Goal: Transaction & Acquisition: Obtain resource

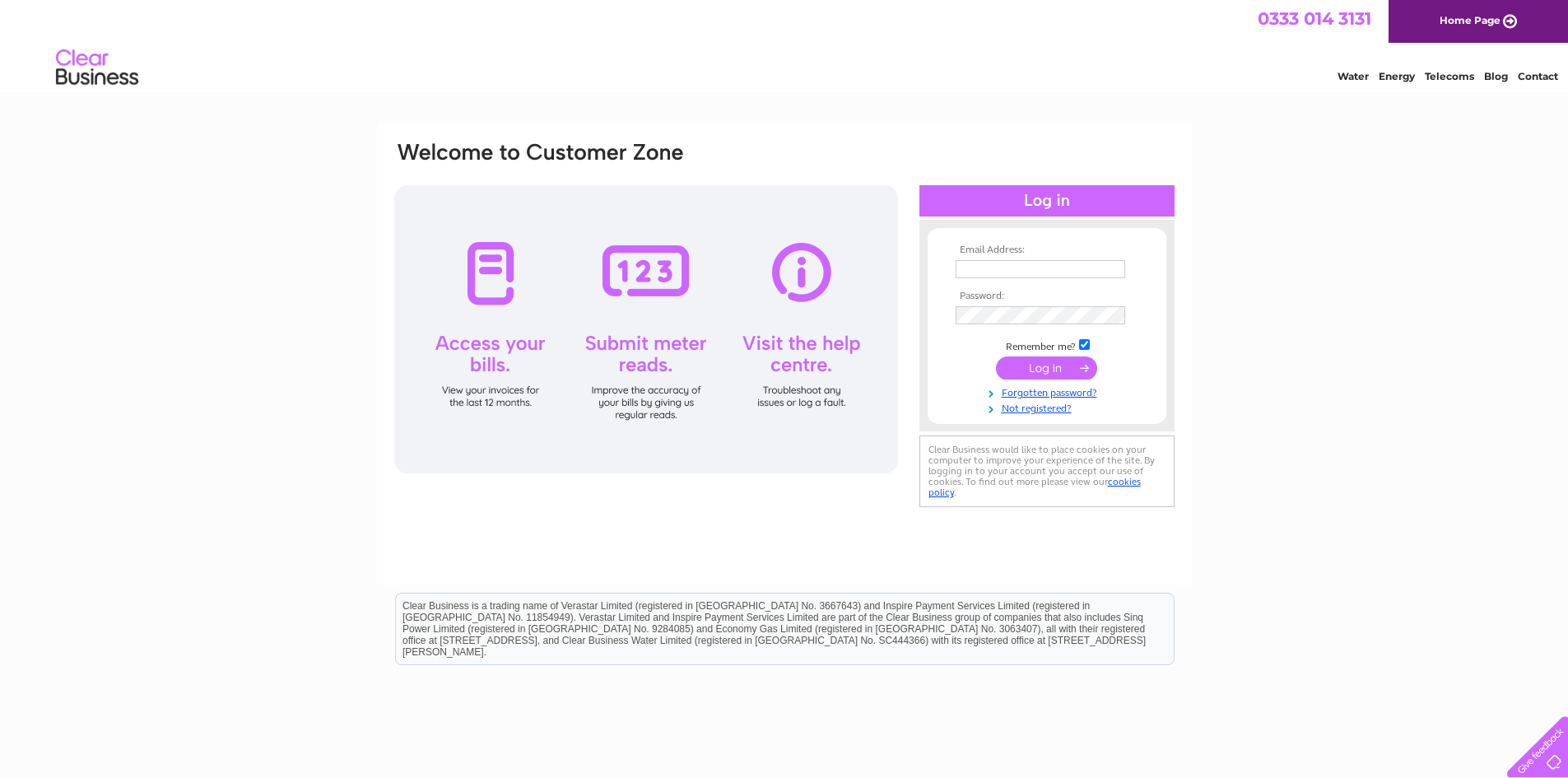
click at [989, 266] on input "text" at bounding box center [1040, 269] width 170 height 18
type input "[EMAIL_ADDRESS][DOMAIN_NAME]"
click at [1043, 368] on input "submit" at bounding box center [1046, 369] width 101 height 23
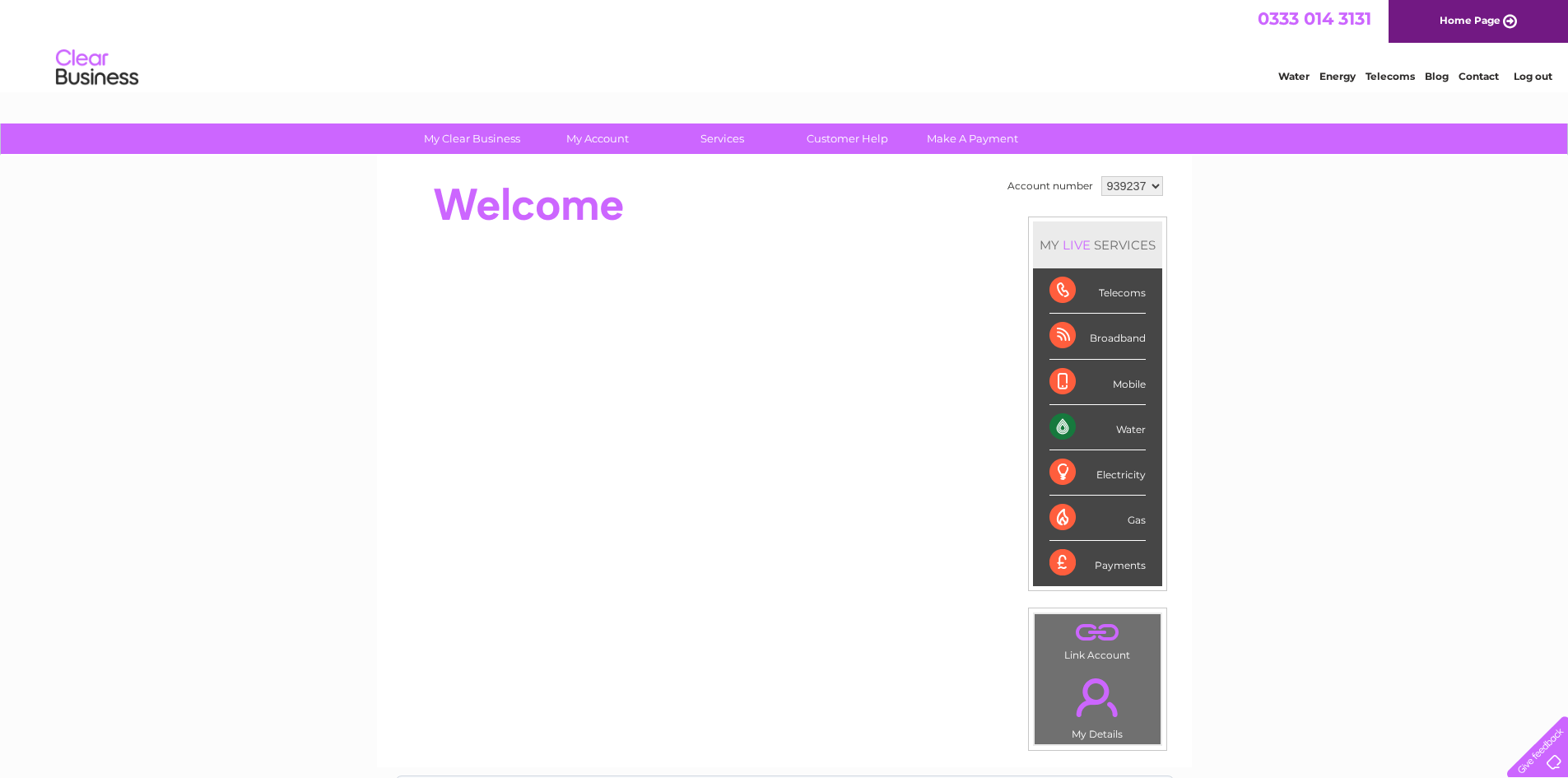
click at [1131, 188] on select "939237 939239 991975" at bounding box center [1132, 186] width 62 height 20
click at [1102, 176] on select "939237 939239 991975" at bounding box center [1132, 186] width 62 height 20
click at [1097, 417] on div "Water" at bounding box center [1098, 427] width 96 height 45
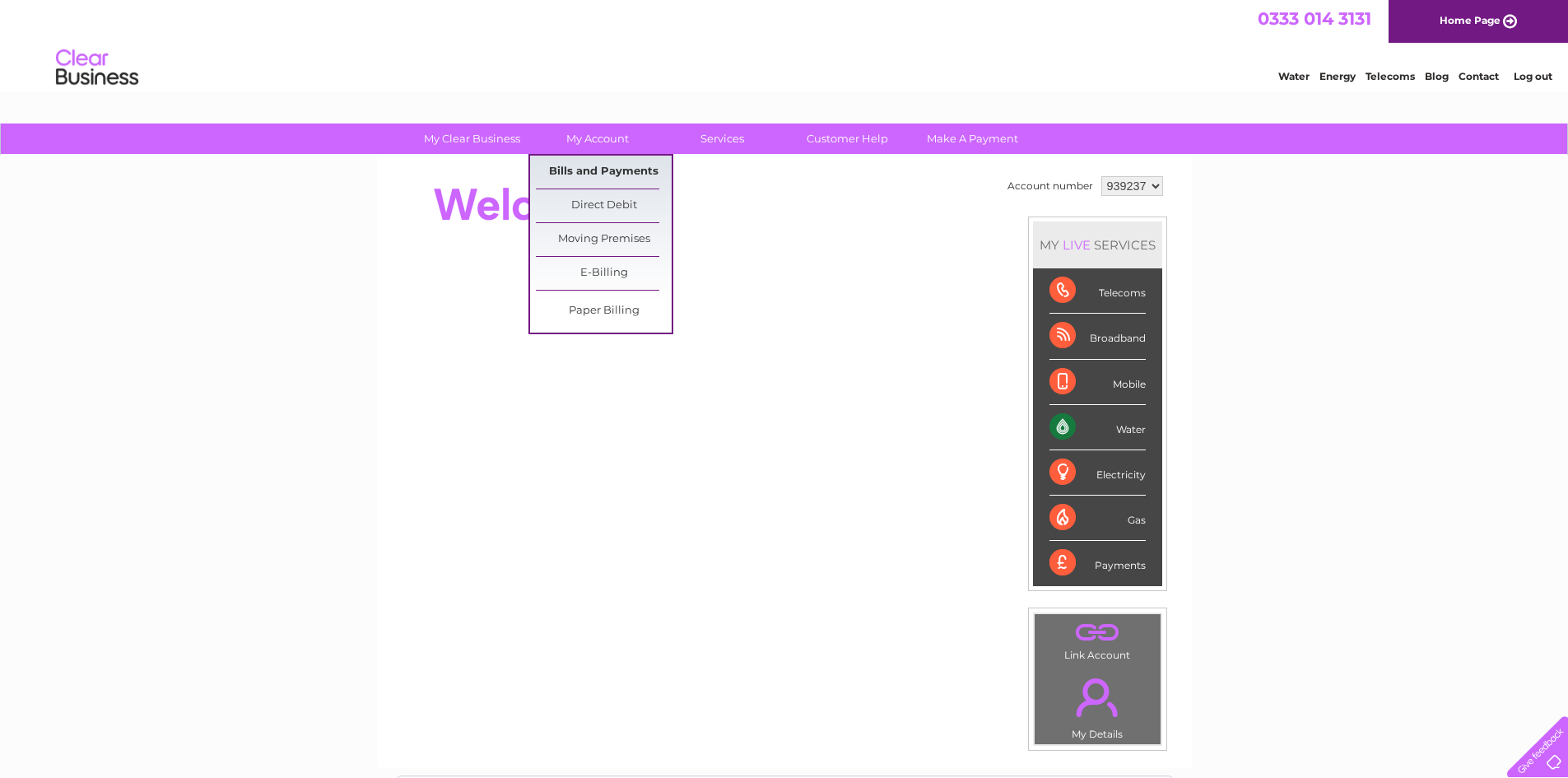
click at [569, 174] on link "Bills and Payments" at bounding box center [604, 172] width 135 height 33
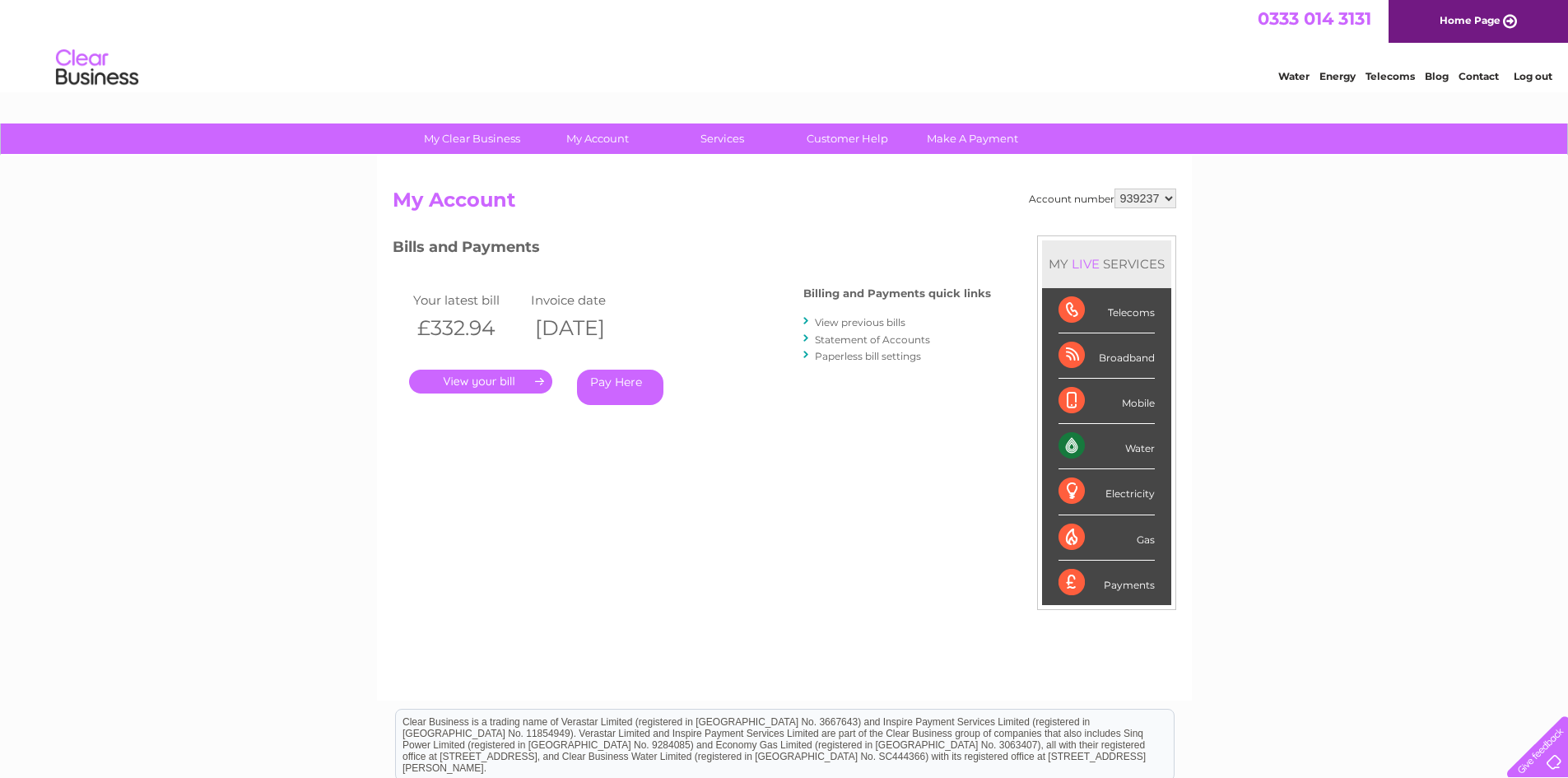
click at [482, 376] on link "." at bounding box center [481, 381] width 143 height 24
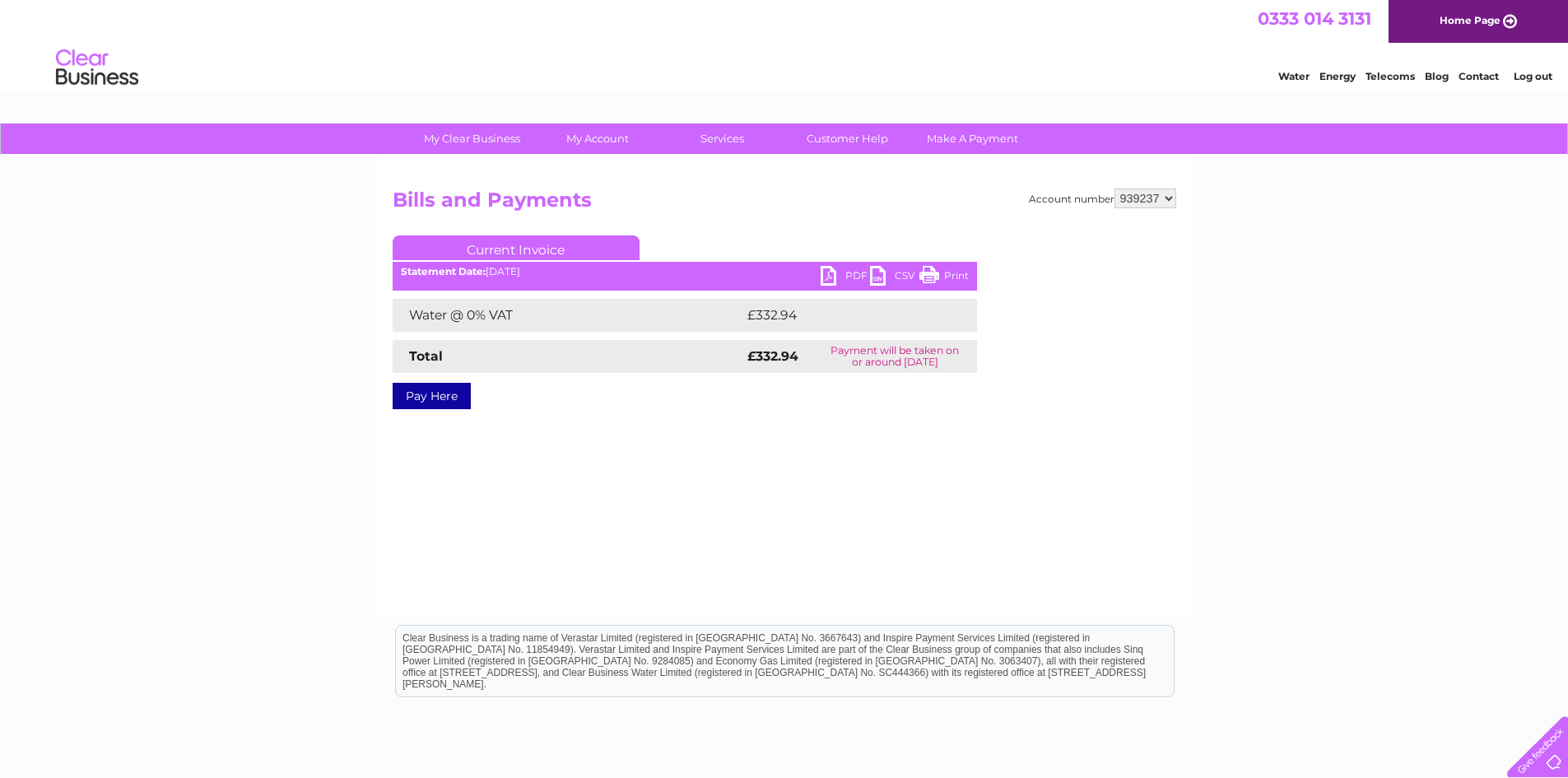
click at [849, 270] on link "PDF" at bounding box center [845, 278] width 49 height 24
click at [1172, 201] on select "939237 939239 991975" at bounding box center [1145, 198] width 62 height 20
select select "939239"
click at [1114, 189] on select "939237 939239 991975" at bounding box center [1145, 198] width 62 height 20
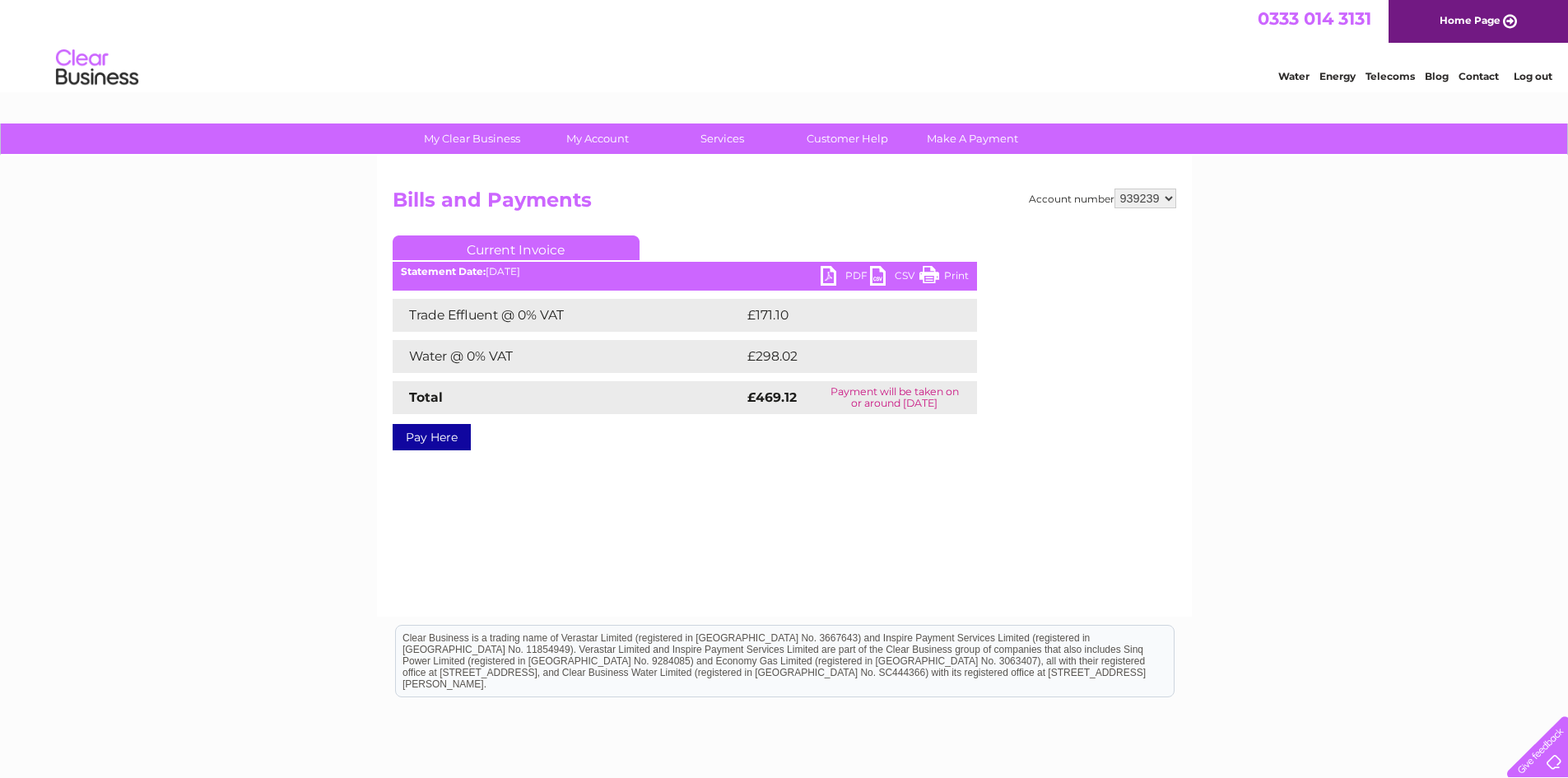
click at [838, 278] on link "PDF" at bounding box center [845, 278] width 49 height 24
click at [1140, 197] on select "939237 939239 991975" at bounding box center [1145, 198] width 62 height 20
click at [1114, 189] on select "939237 939239 991975" at bounding box center [1145, 198] width 62 height 20
click at [839, 275] on link "PDF" at bounding box center [845, 278] width 49 height 24
click at [1166, 195] on select "939237 939239 991975" at bounding box center [1145, 198] width 62 height 20
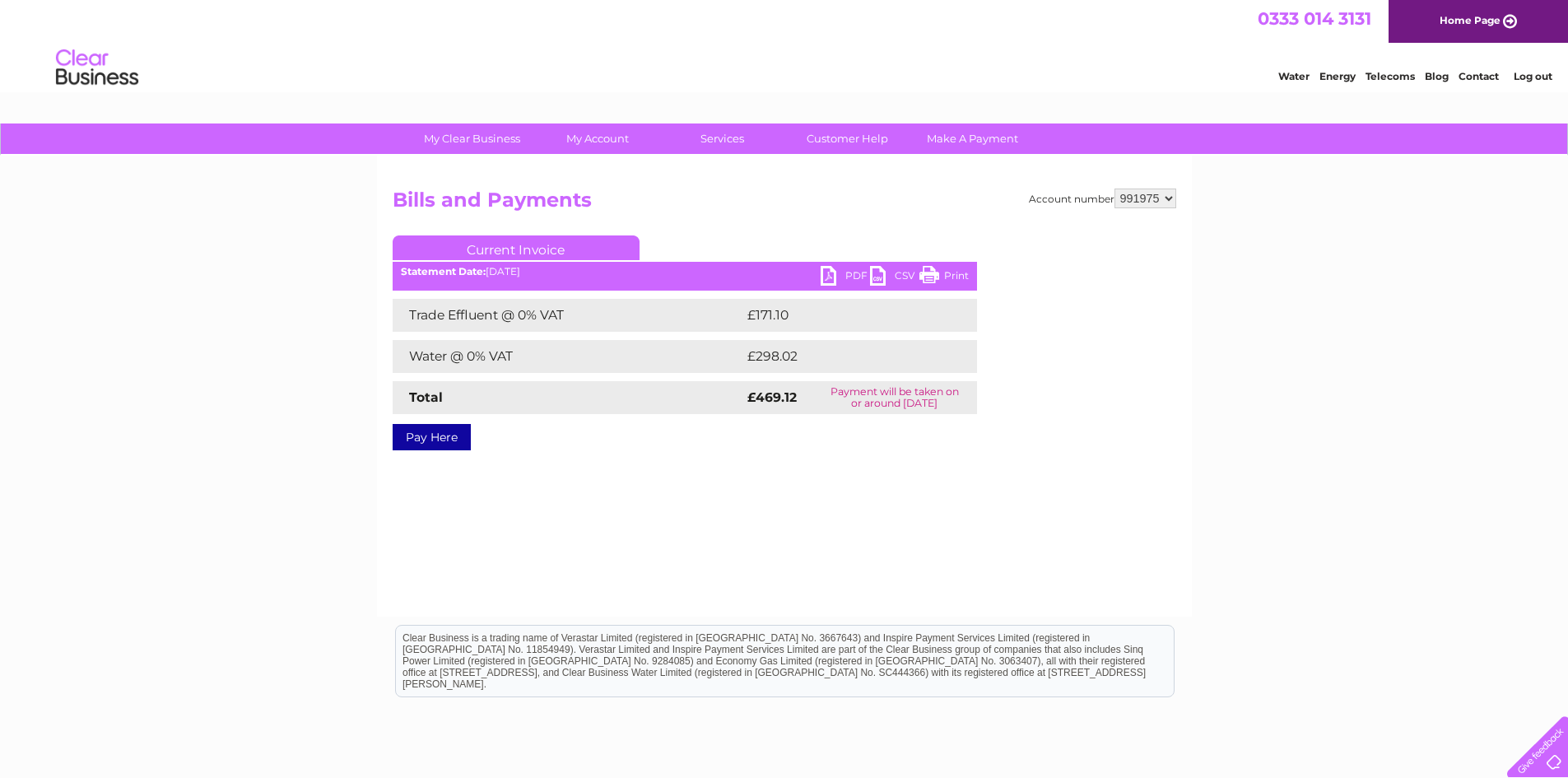
click at [1114, 189] on select "939237 939239 991975" at bounding box center [1145, 198] width 62 height 20
click at [1146, 203] on select "939237 939239 991975" at bounding box center [1145, 198] width 62 height 20
click at [1114, 189] on select "939237 939239 991975" at bounding box center [1145, 198] width 62 height 20
click at [827, 271] on link "PDF" at bounding box center [845, 278] width 49 height 24
click at [1132, 199] on select "939237 939239 991975" at bounding box center [1145, 198] width 62 height 20
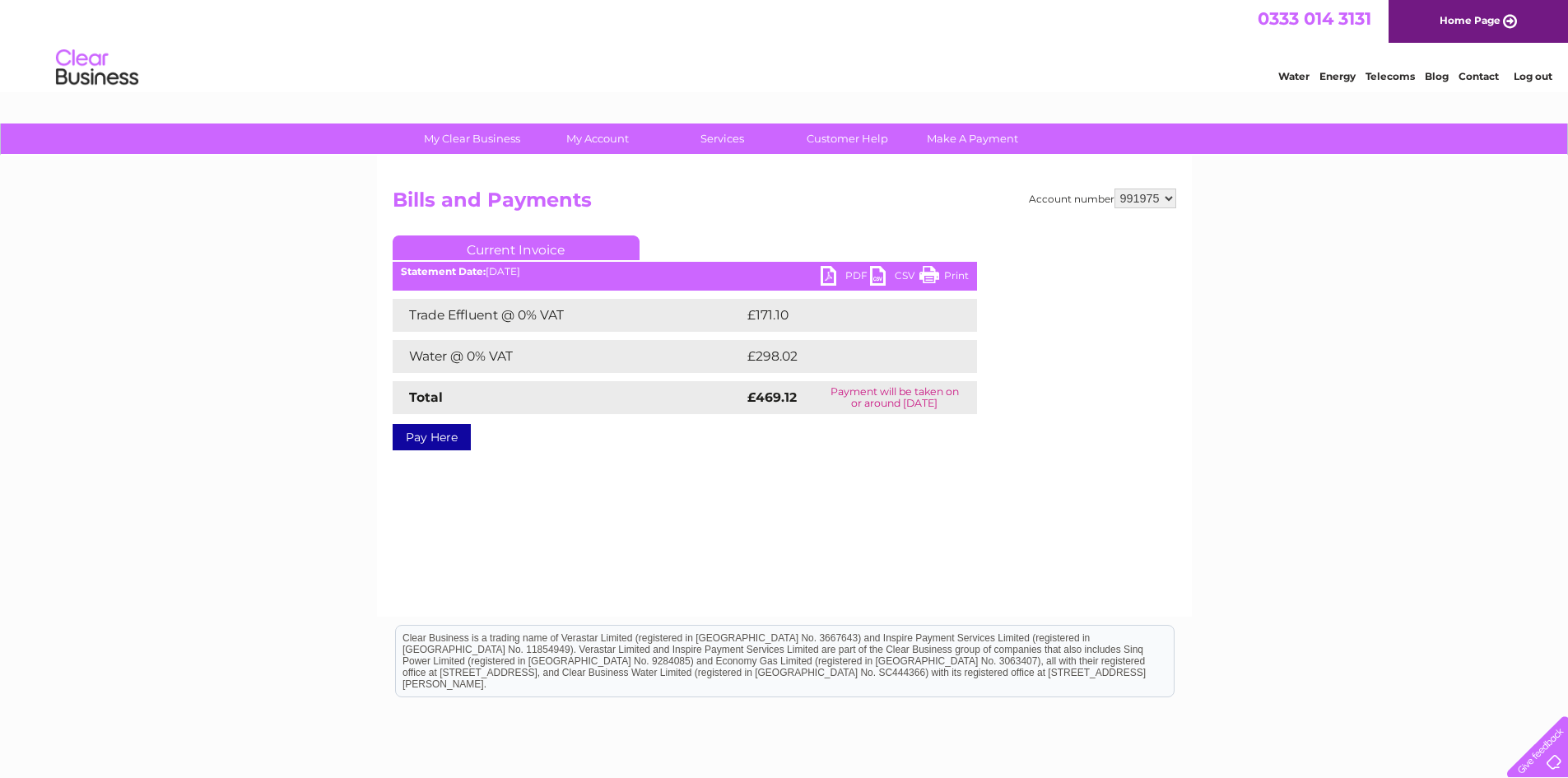
select select "939239"
click at [1114, 189] on select "939237 939239 991975" at bounding box center [1145, 198] width 62 height 20
click at [1139, 200] on select "939237 939239 991975" at bounding box center [1145, 198] width 62 height 20
select select "991975"
click at [1114, 189] on select "939237 939239 991975" at bounding box center [1145, 198] width 62 height 20
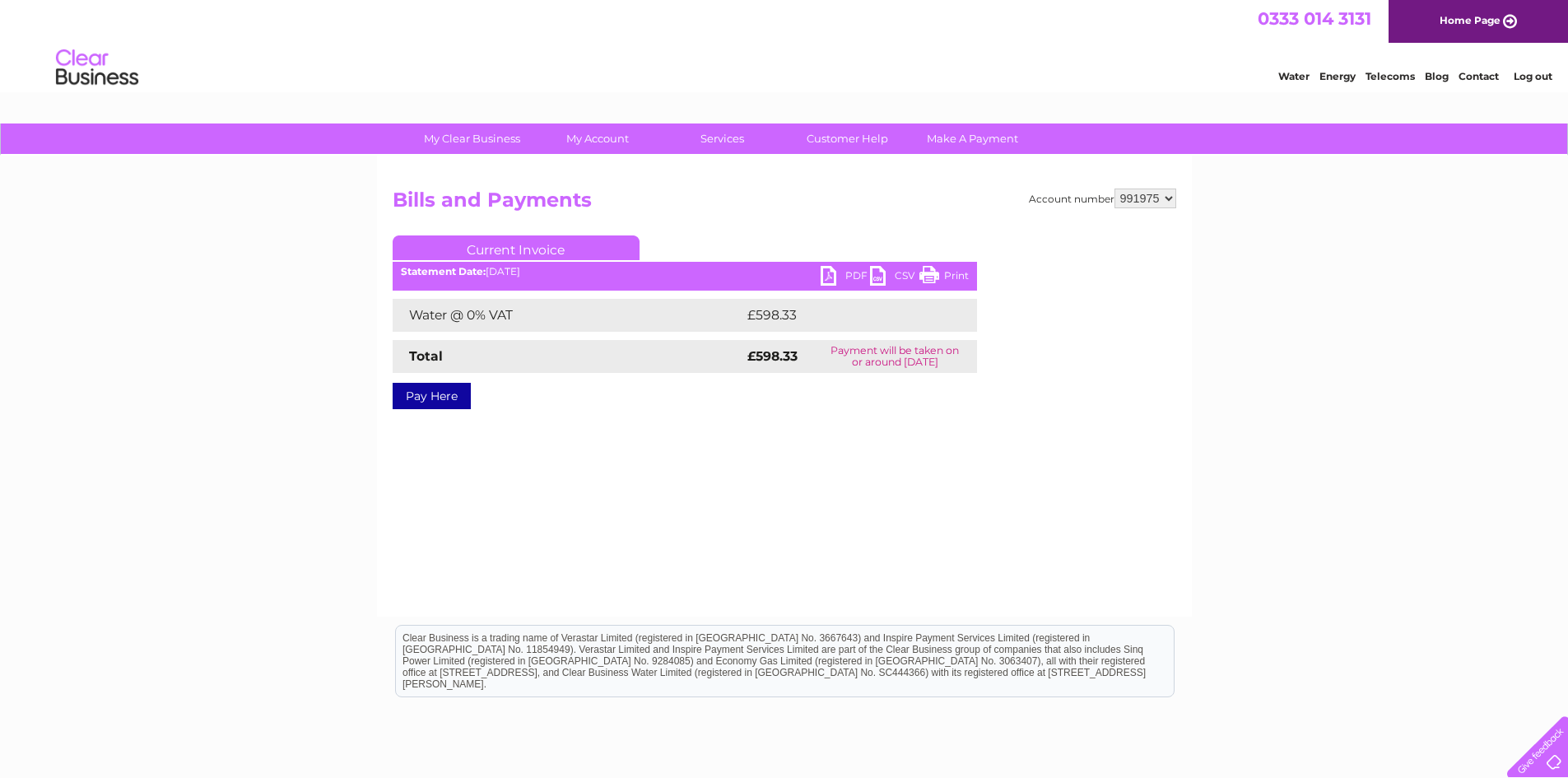
click at [847, 271] on link "PDF" at bounding box center [845, 278] width 49 height 24
click at [830, 274] on link "PDF" at bounding box center [845, 278] width 49 height 24
click at [1527, 72] on link "Log out" at bounding box center [1533, 76] width 38 height 13
